Goal: Communication & Community: Answer question/provide support

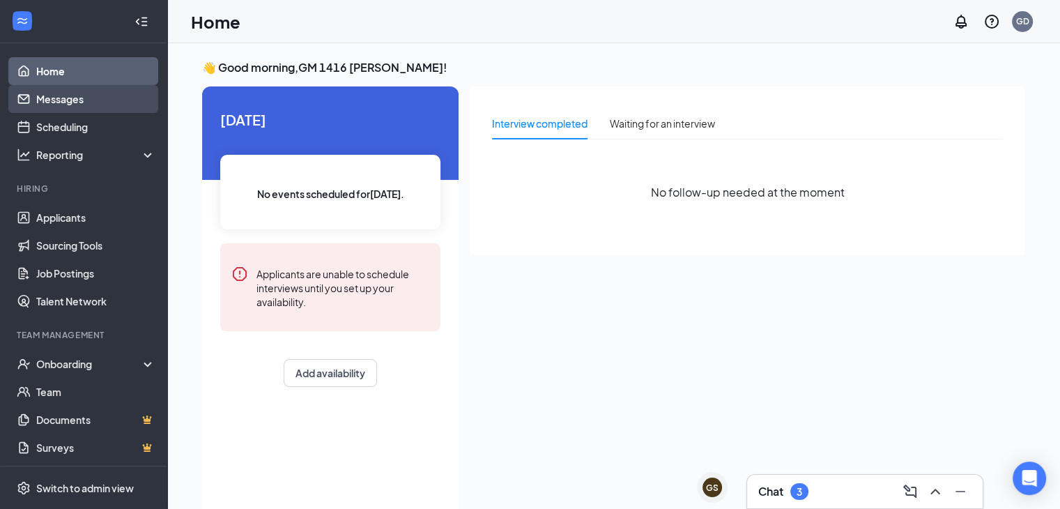
click at [83, 106] on link "Messages" at bounding box center [95, 99] width 119 height 28
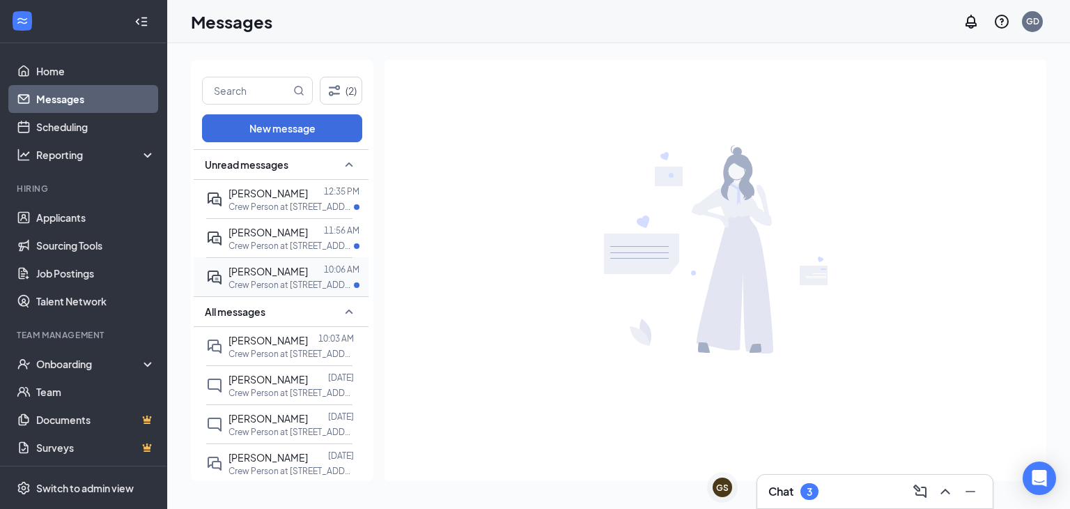
click at [261, 270] on span "[PERSON_NAME]" at bounding box center [268, 271] width 79 height 13
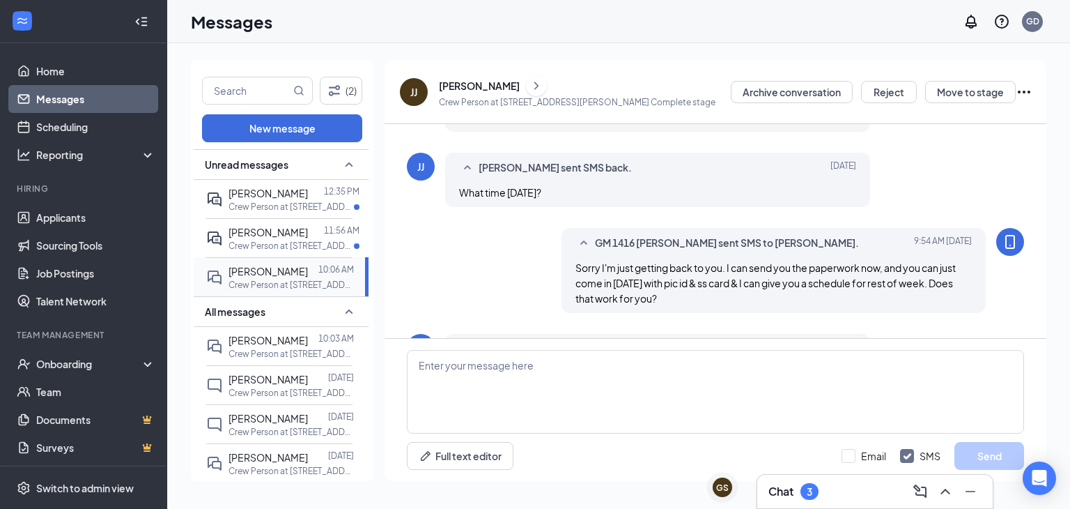
scroll to position [448, 0]
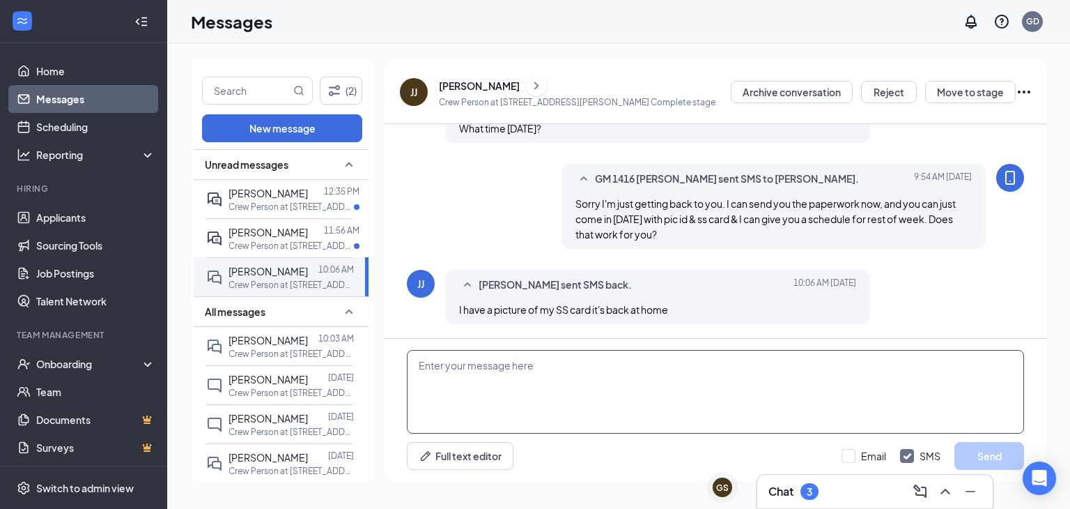
click at [447, 359] on textarea at bounding box center [715, 392] width 617 height 84
type textarea "ok thats fine"
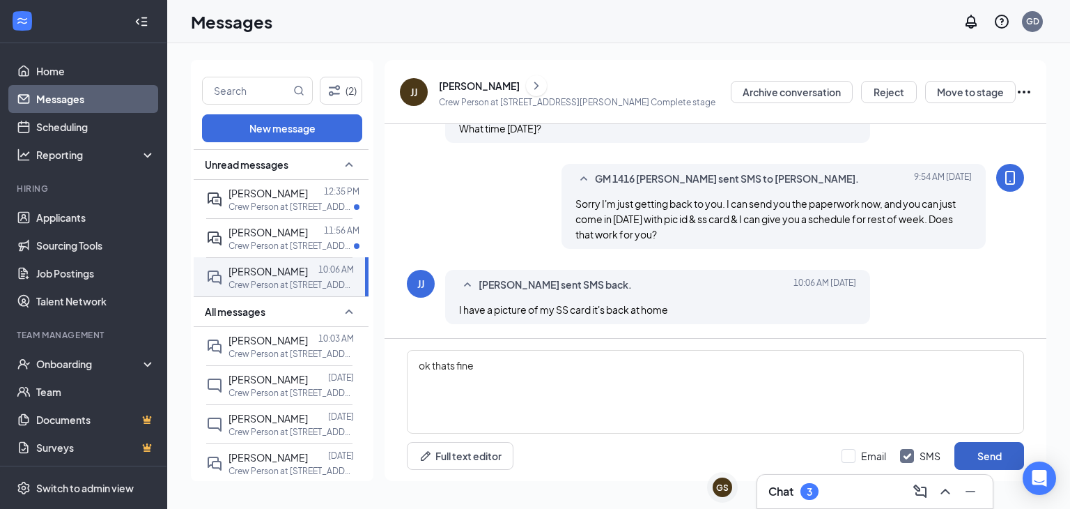
click at [981, 451] on button "Send" at bounding box center [990, 456] width 70 height 28
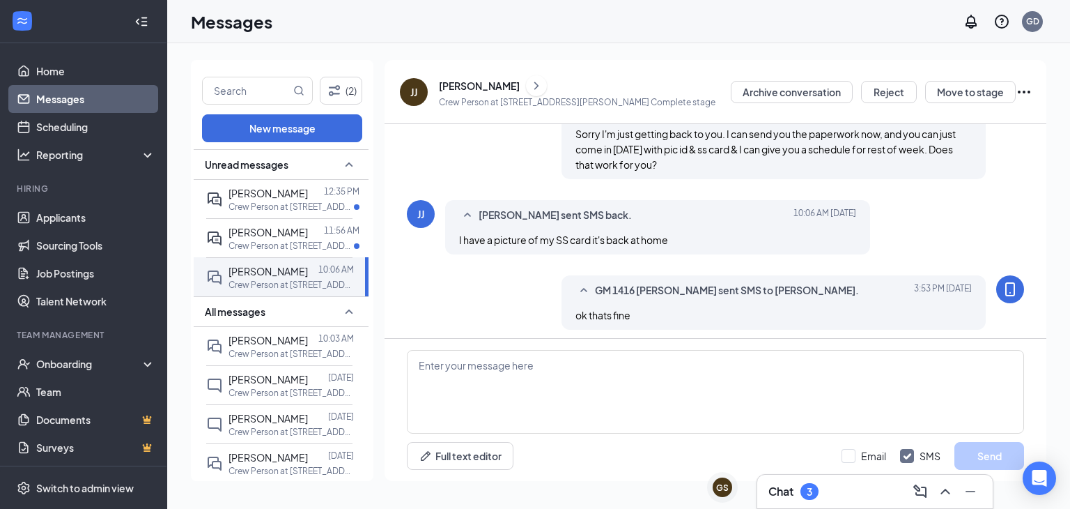
scroll to position [523, 0]
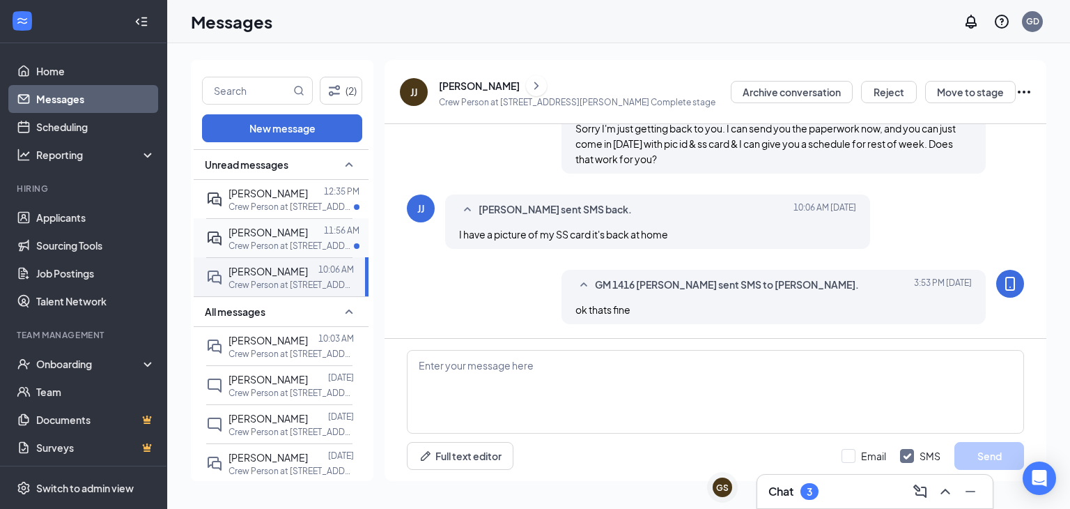
click at [245, 238] on div "[PERSON_NAME]" at bounding box center [268, 231] width 79 height 15
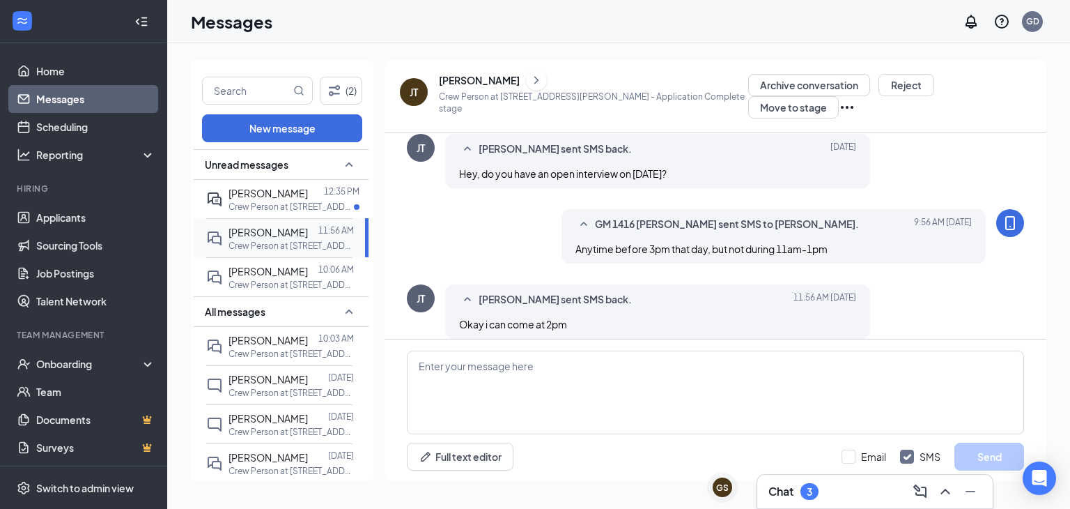
scroll to position [378, 0]
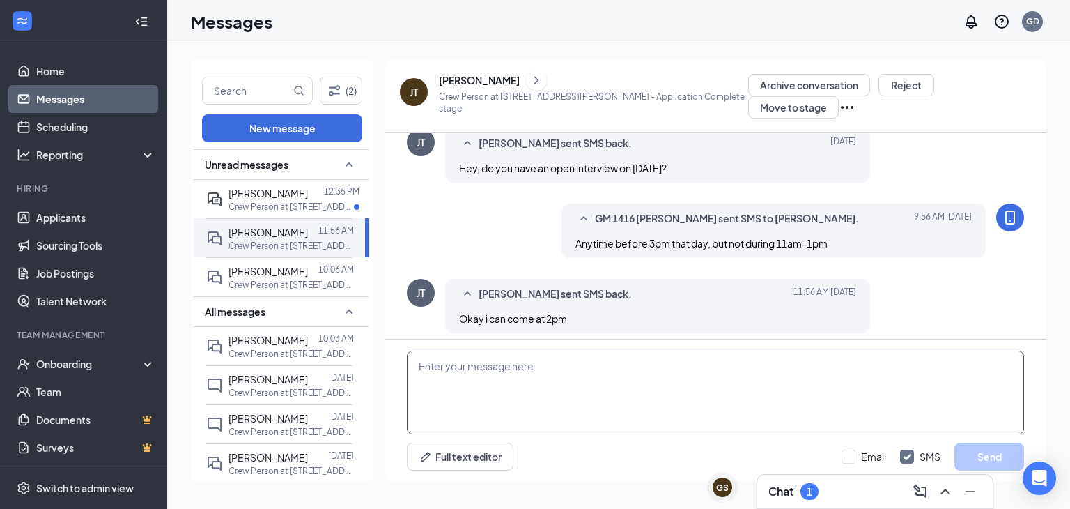
click at [507, 362] on textarea at bounding box center [715, 393] width 617 height 84
type textarea "Sounds good"
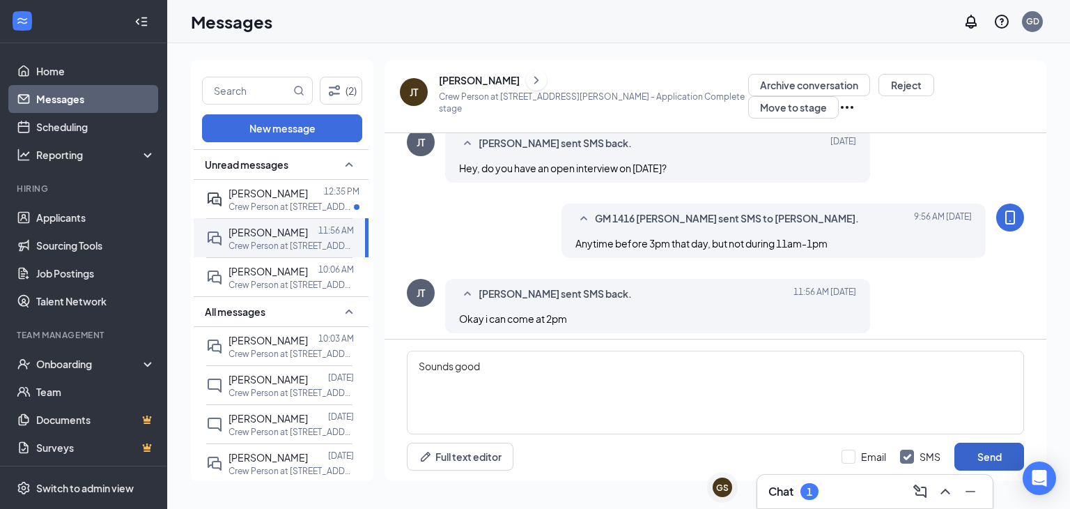
click at [988, 448] on button "Send" at bounding box center [990, 457] width 70 height 28
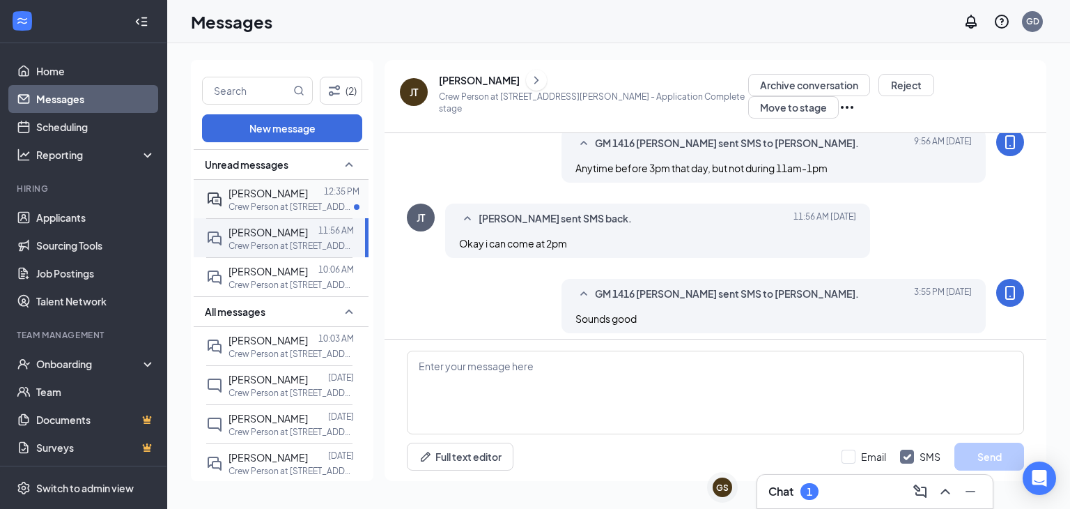
click at [282, 202] on p "Crew Person at [STREET_ADDRESS][PERSON_NAME]" at bounding box center [291, 207] width 125 height 12
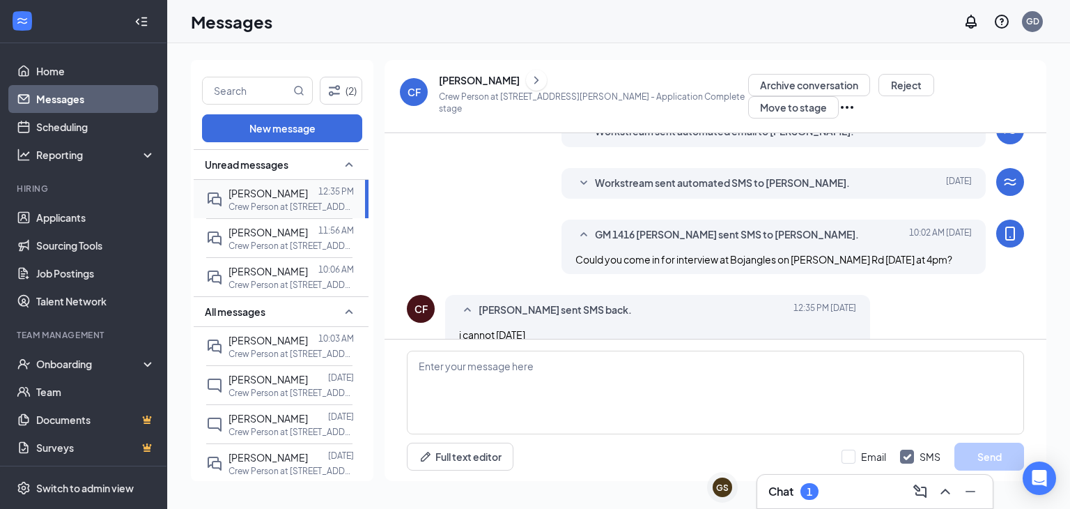
scroll to position [264, 0]
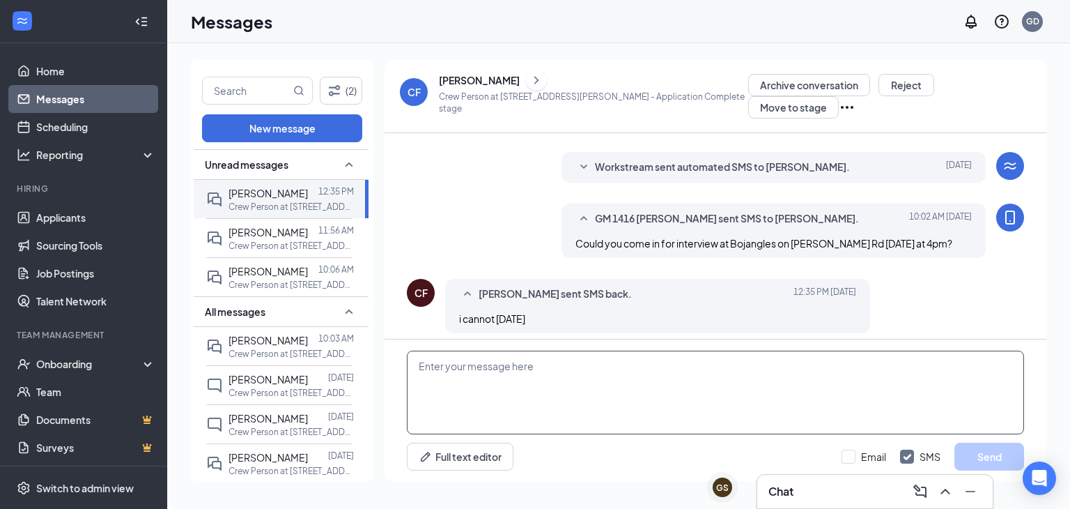
click at [493, 358] on textarea at bounding box center [715, 393] width 617 height 84
type textarea "Ok. I can't set another interview up til [DATE] at 1pm"
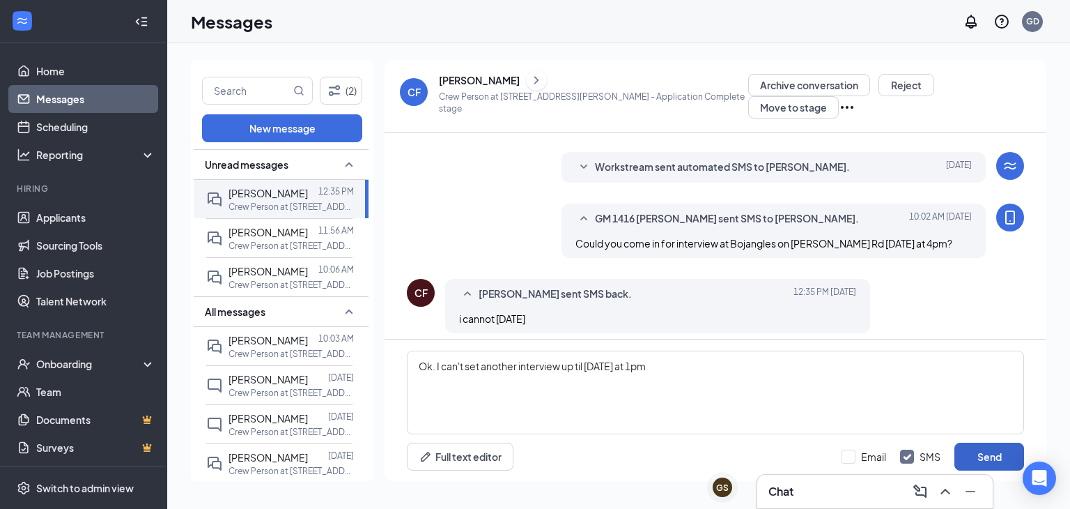
click at [997, 455] on button "Send" at bounding box center [990, 457] width 70 height 28
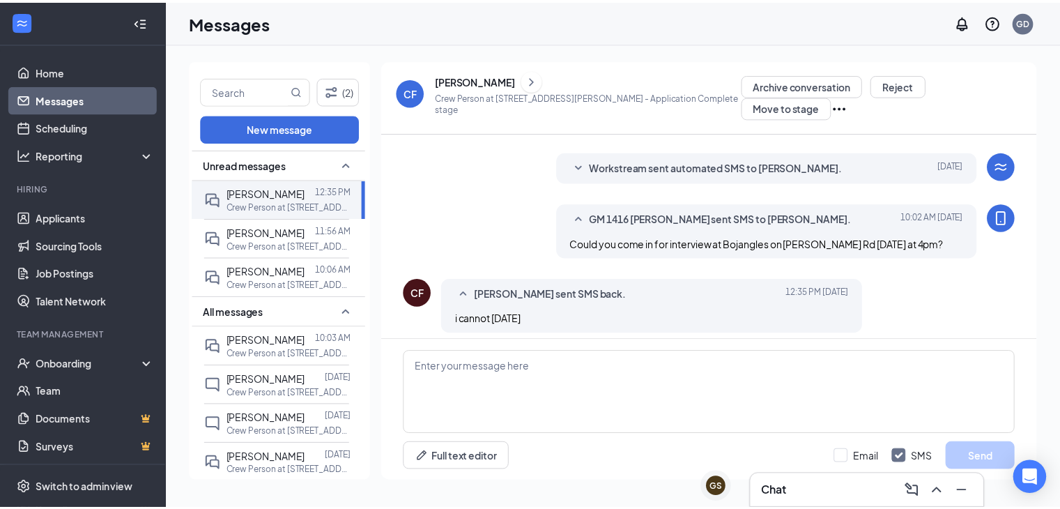
scroll to position [339, 0]
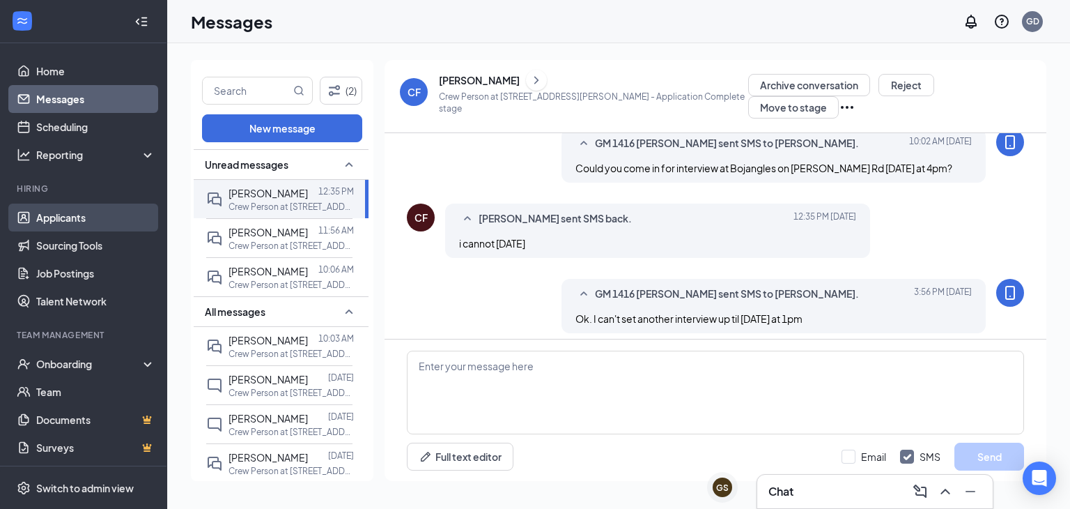
click at [75, 215] on link "Applicants" at bounding box center [95, 218] width 119 height 28
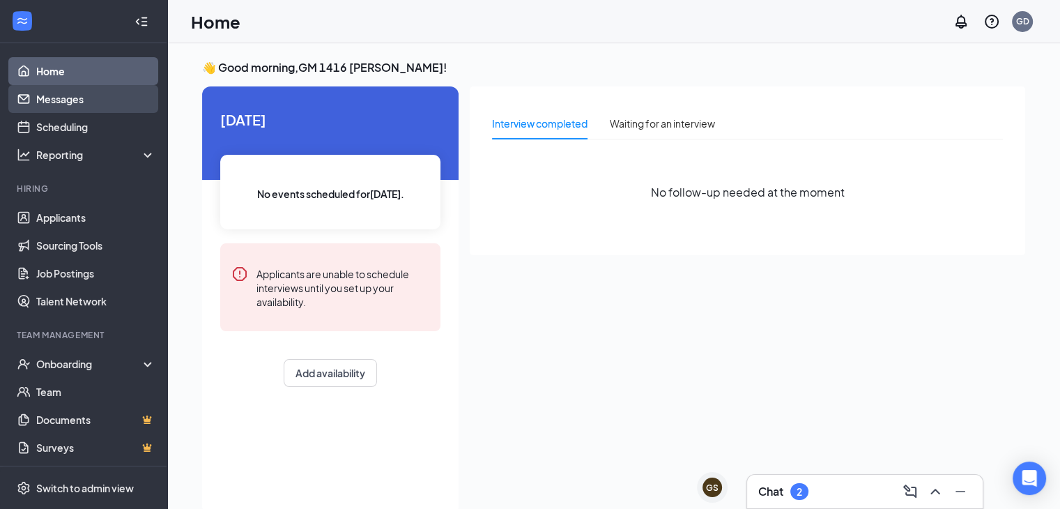
click at [105, 97] on link "Messages" at bounding box center [95, 99] width 119 height 28
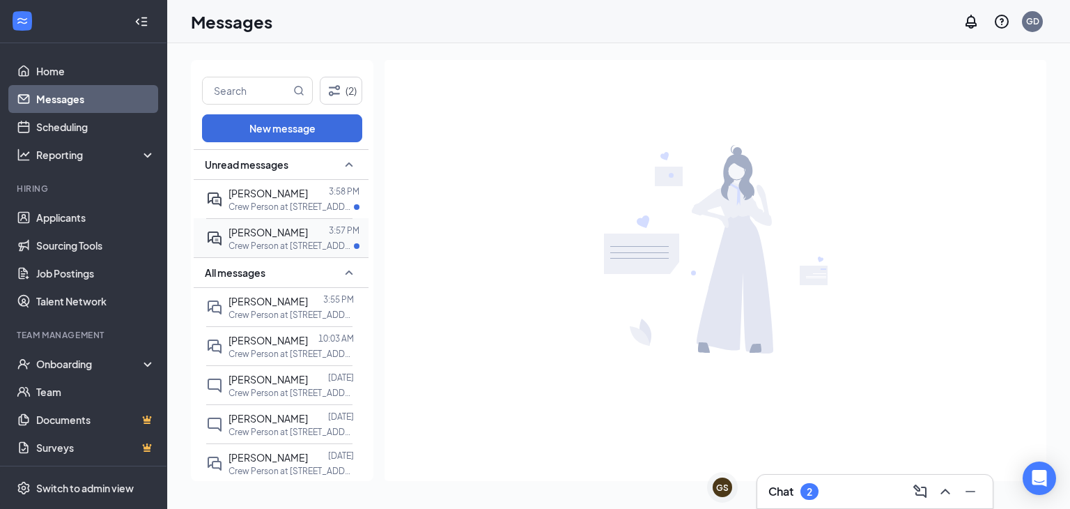
click at [283, 241] on p "Crew Person at [STREET_ADDRESS][PERSON_NAME]" at bounding box center [291, 246] width 125 height 12
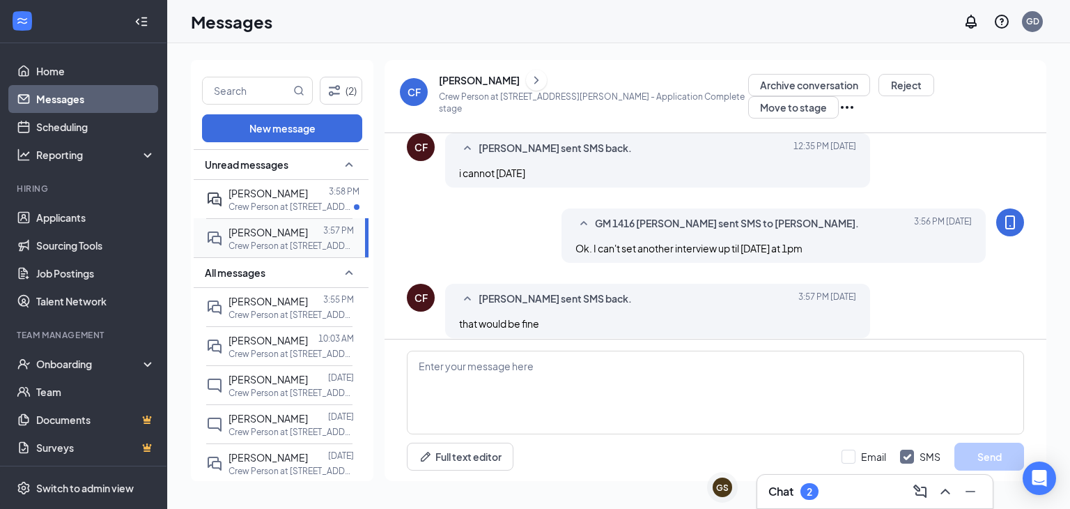
scroll to position [367, 0]
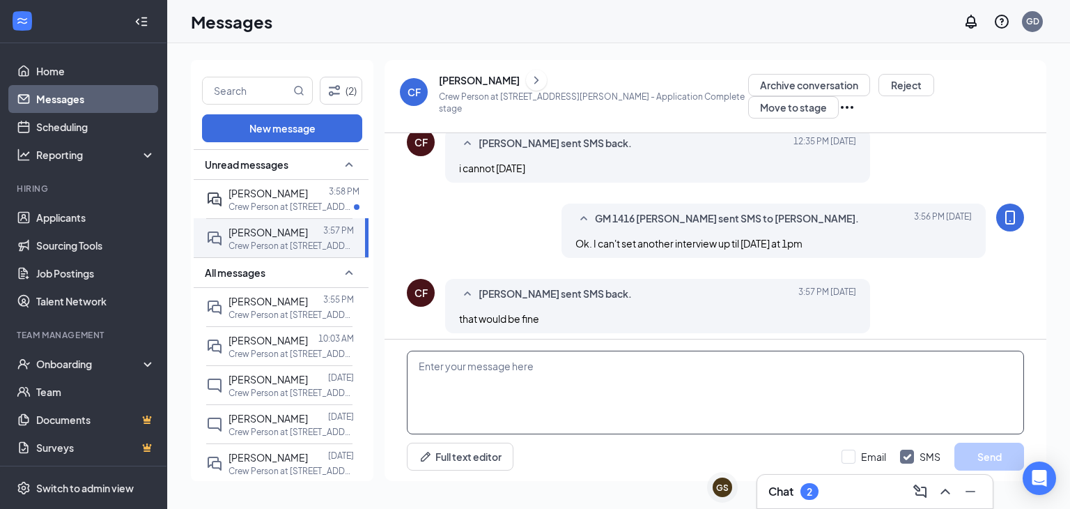
click at [482, 383] on textarea at bounding box center [715, 393] width 617 height 84
type textarea "See you then"
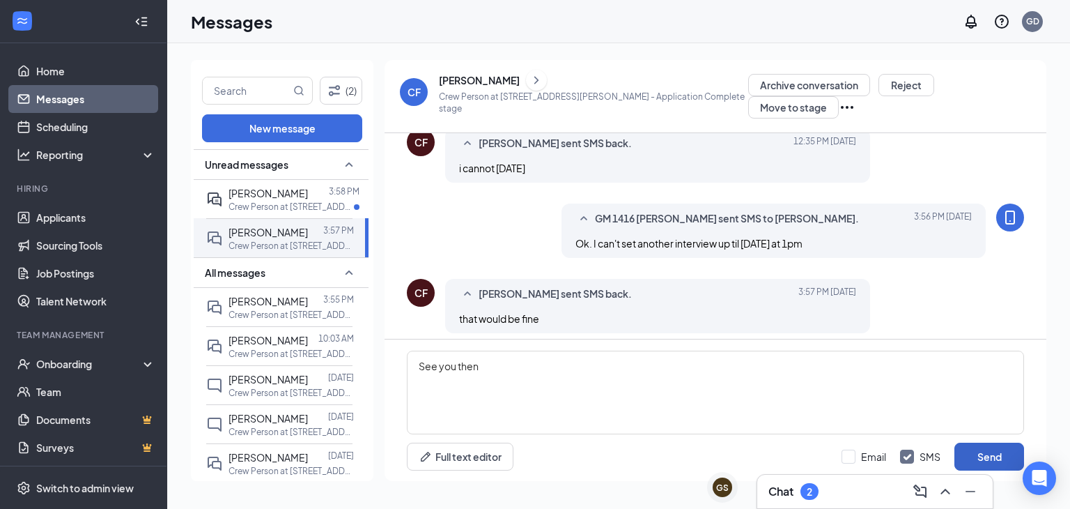
click at [990, 458] on button "Send" at bounding box center [990, 457] width 70 height 28
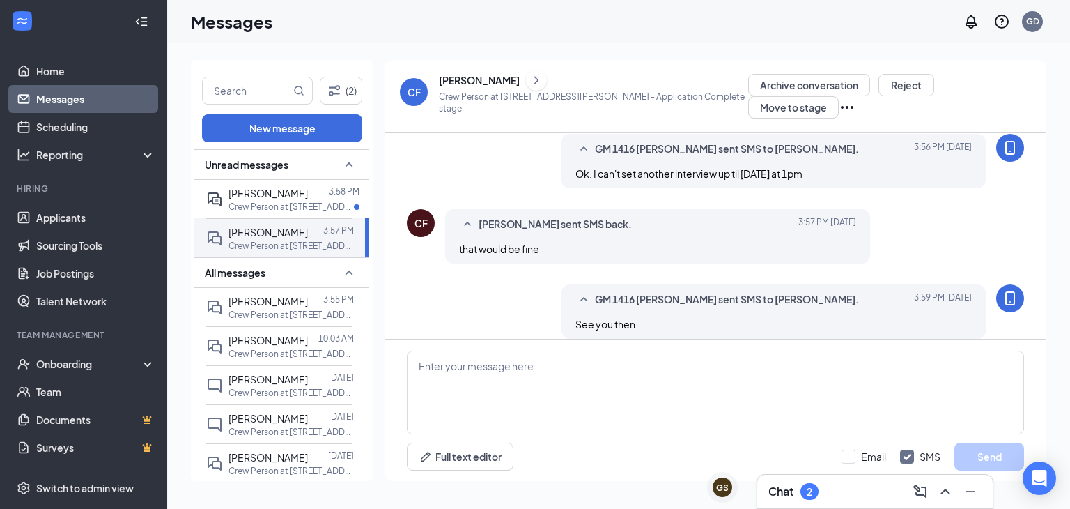
scroll to position [443, 0]
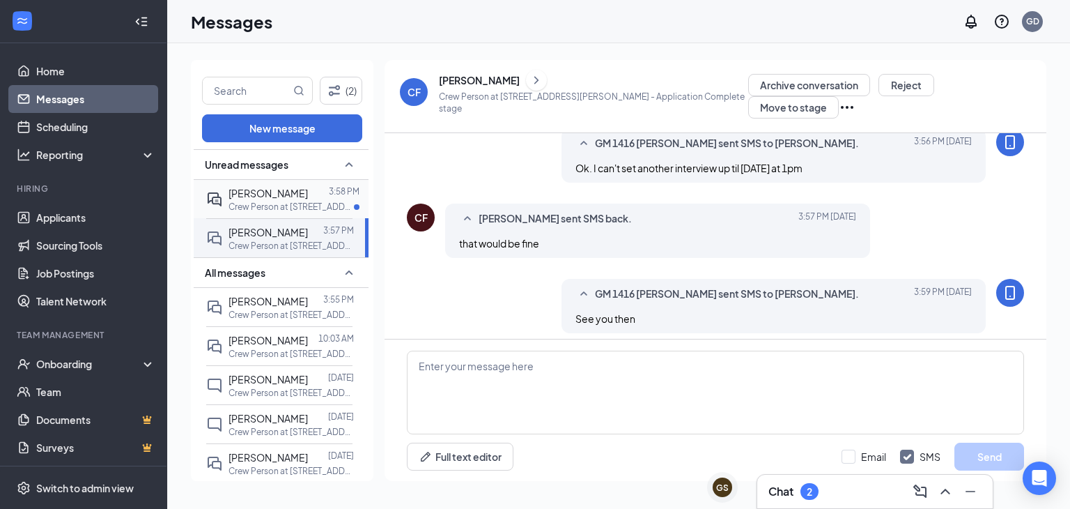
click at [273, 198] on span "[PERSON_NAME]" at bounding box center [268, 193] width 79 height 13
